Goal: Task Accomplishment & Management: Use online tool/utility

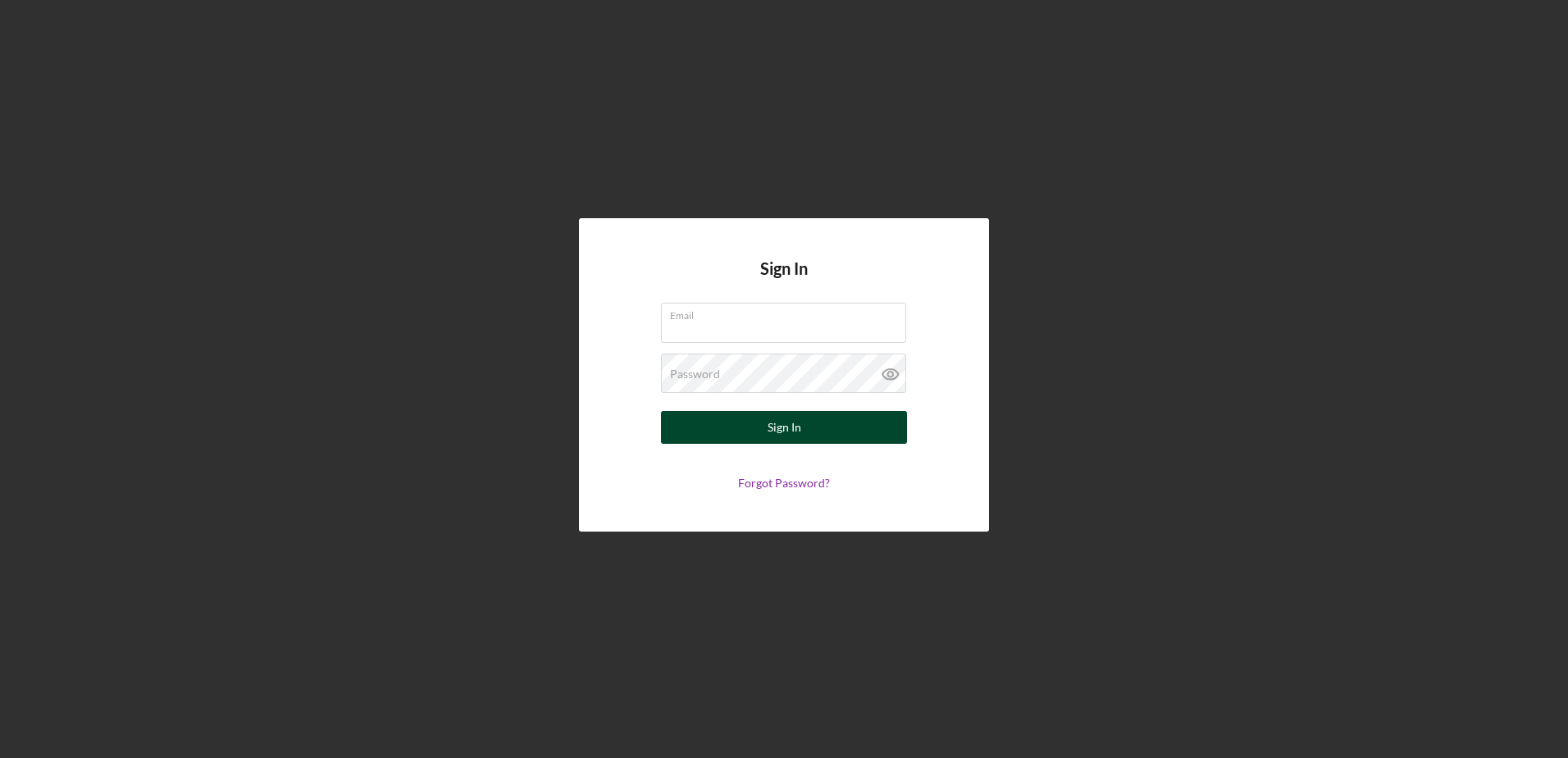
type input "[EMAIL_ADDRESS][DOMAIN_NAME]"
click at [781, 427] on div "Sign In" at bounding box center [784, 427] width 34 height 33
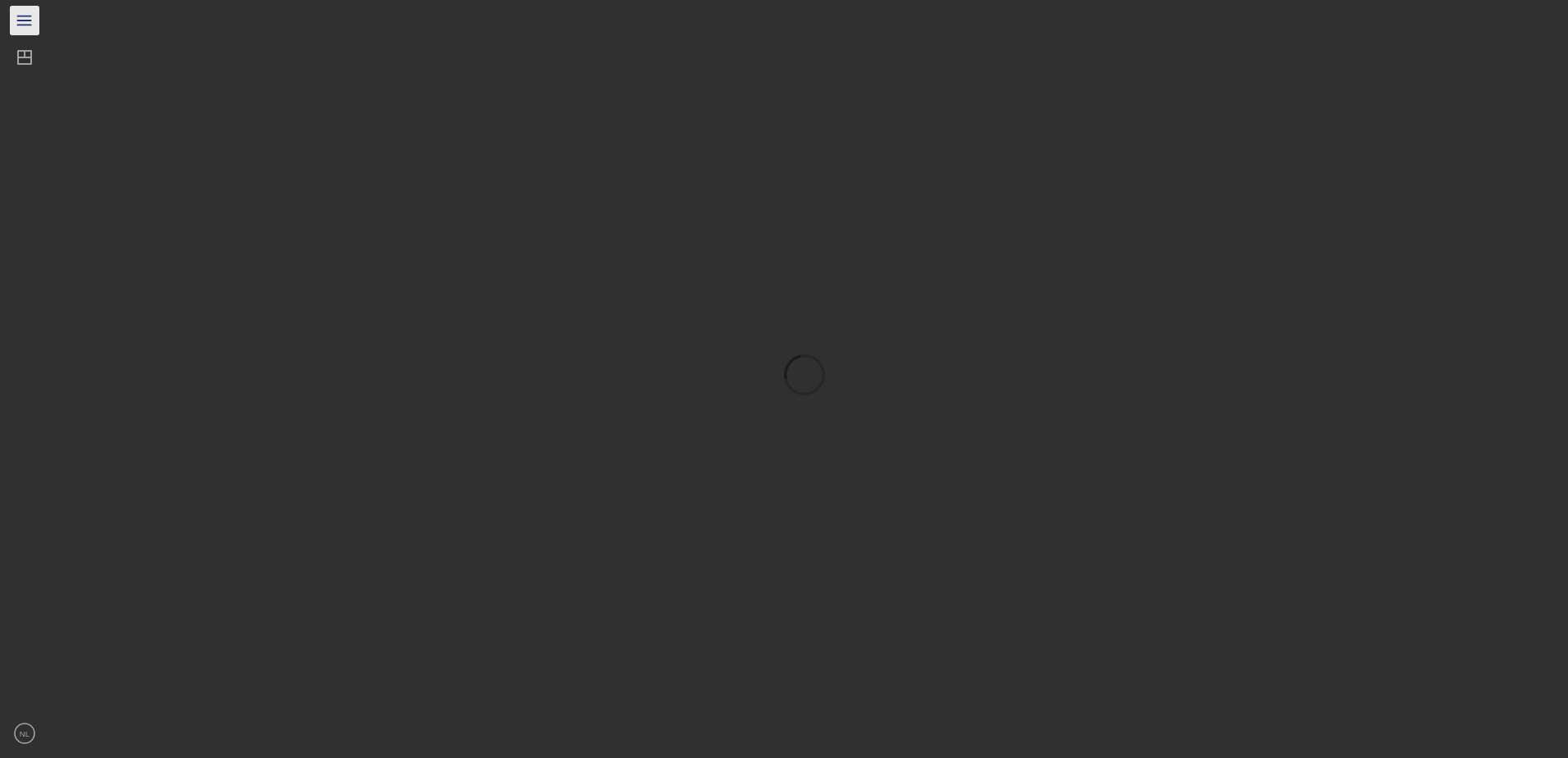
click at [19, 24] on line "button" at bounding box center [24, 24] width 14 height 0
click at [72, 62] on div "Dashboard" at bounding box center [77, 59] width 56 height 37
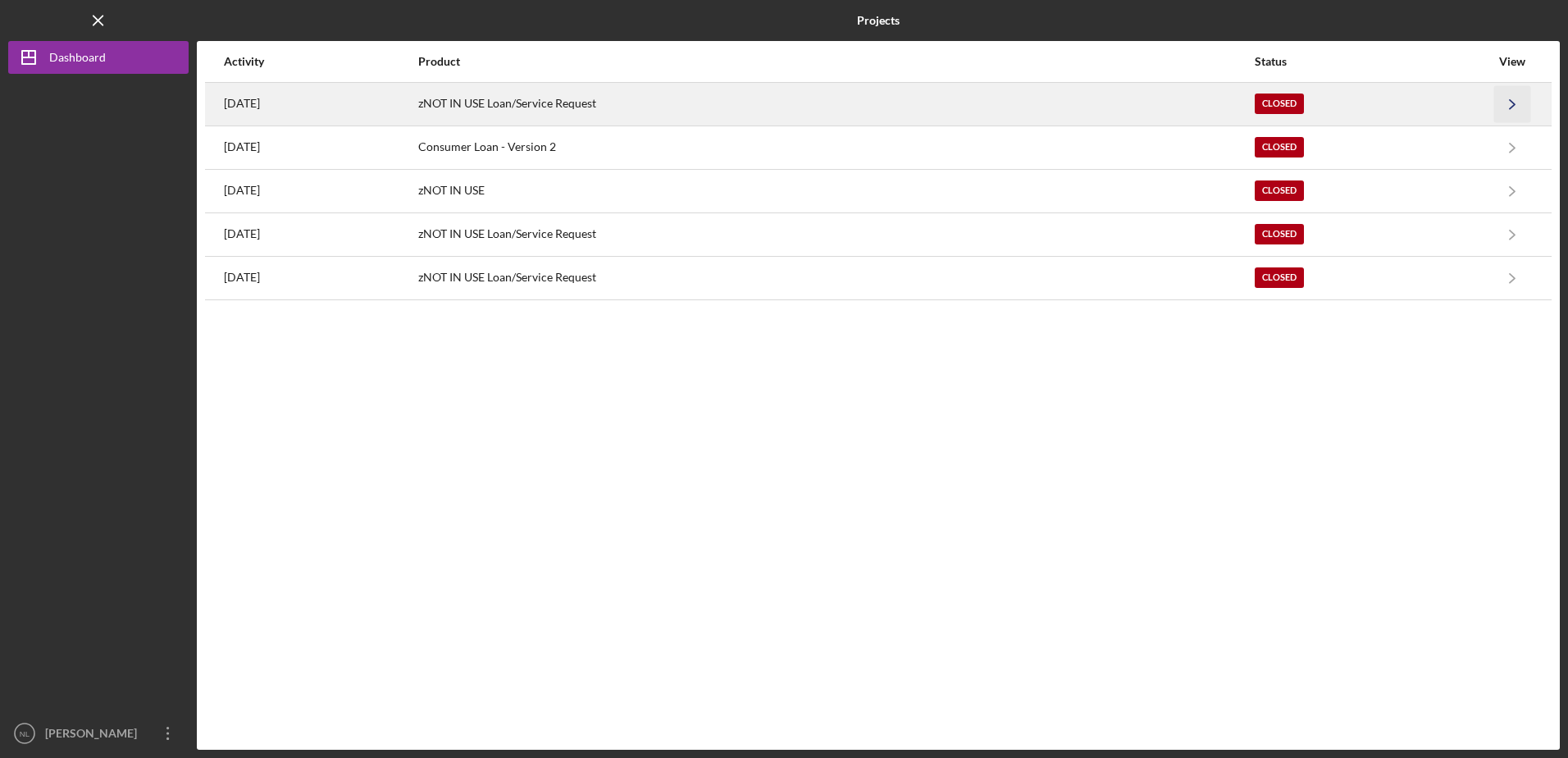
click at [1511, 105] on icon "Icon/Navigate" at bounding box center [1513, 103] width 37 height 37
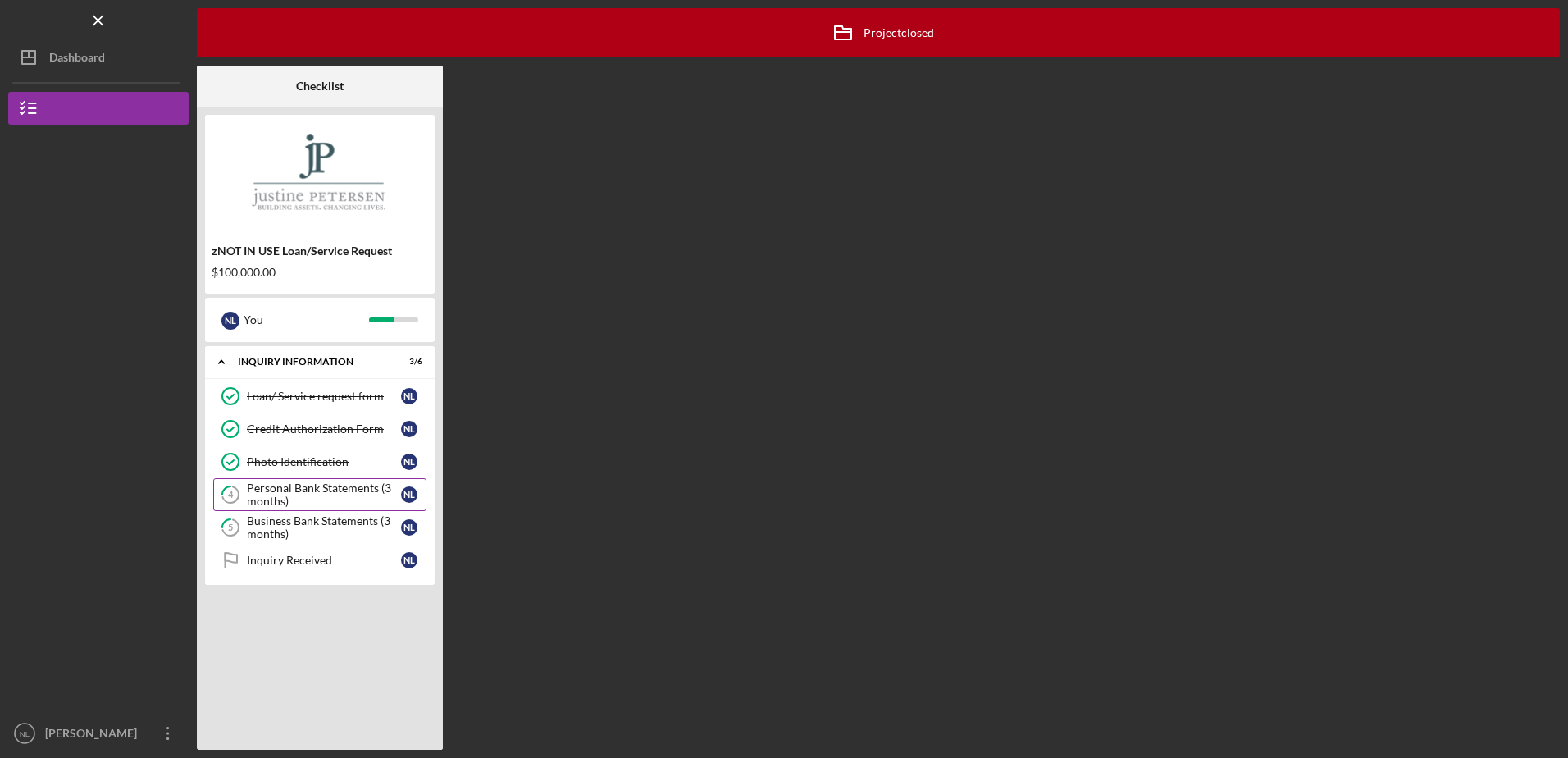
click at [269, 499] on div "Personal Bank Statements (3 months)" at bounding box center [323, 494] width 154 height 26
